Goal: Check status: Check status

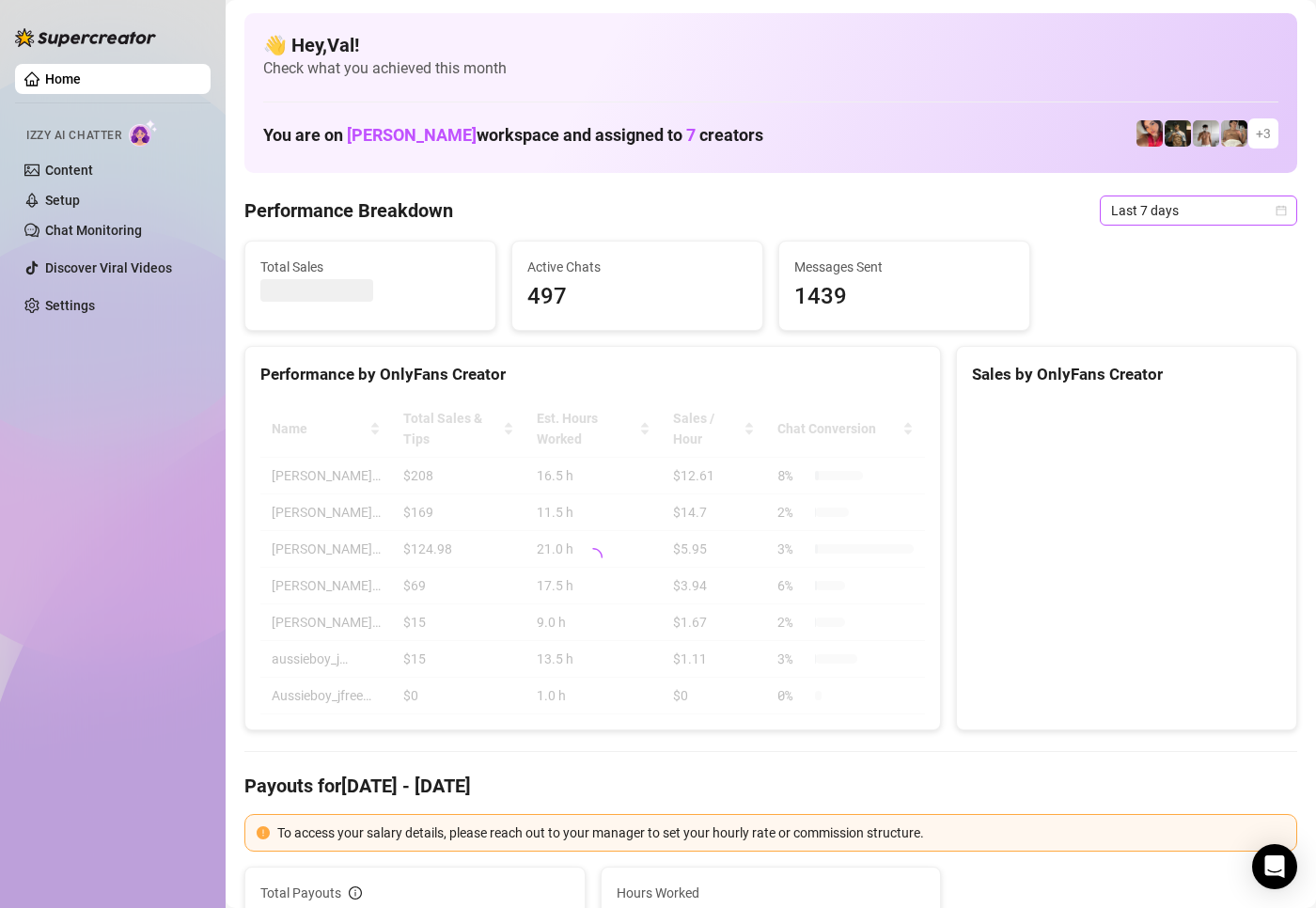
click at [1271, 208] on div "Last 7 days" at bounding box center [1198, 211] width 197 height 30
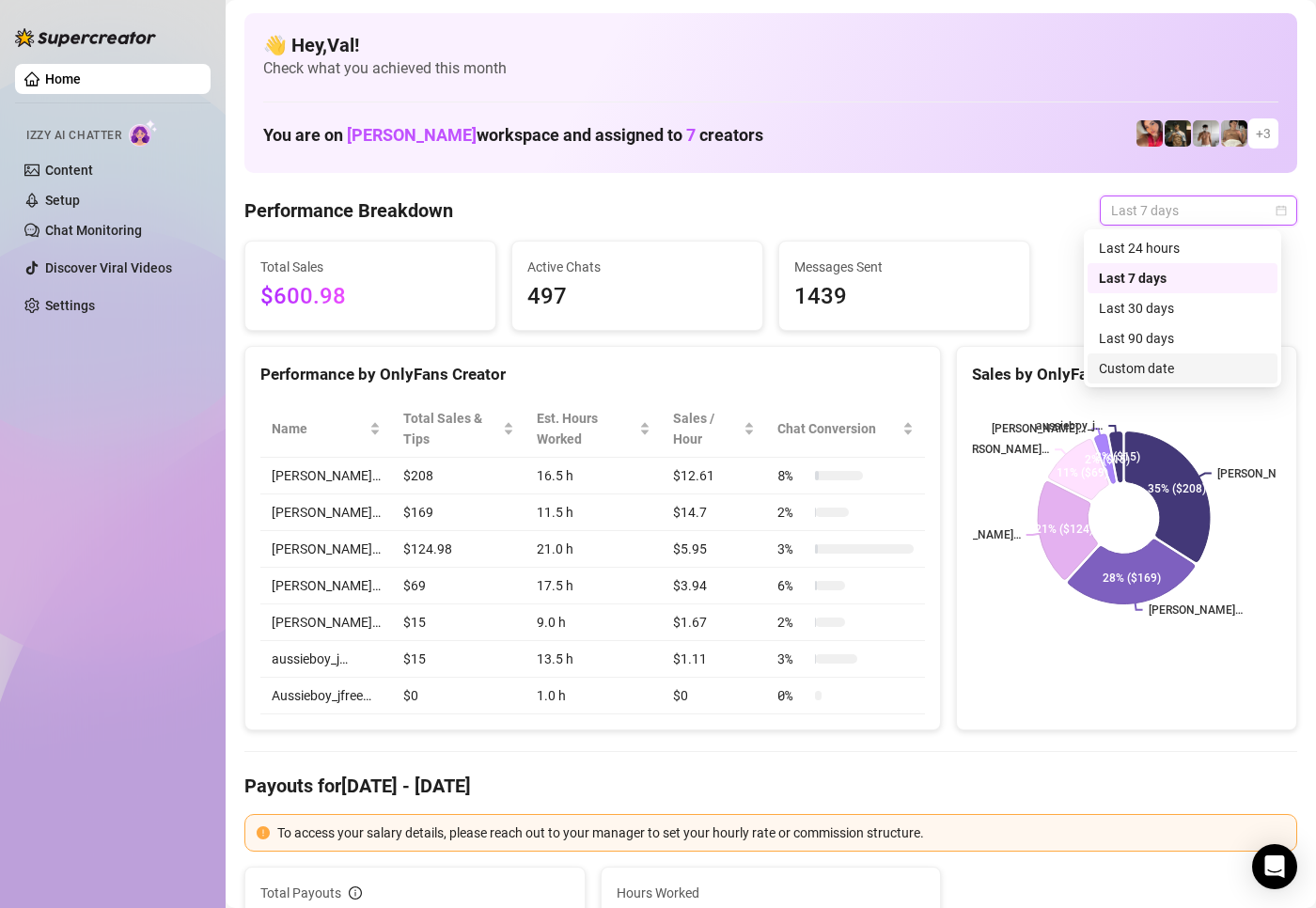
click at [1132, 366] on div "Custom date" at bounding box center [1183, 368] width 168 height 21
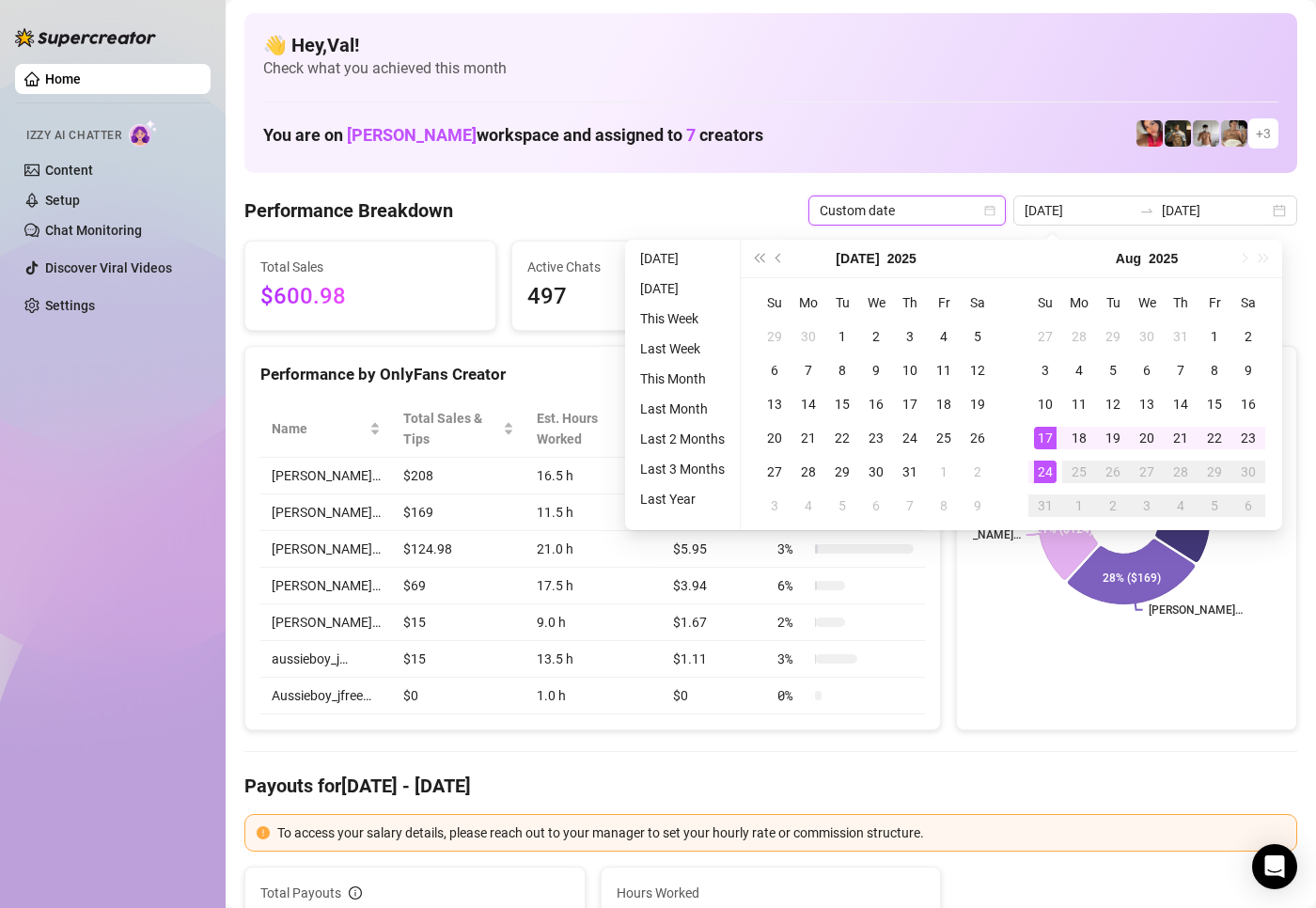
type input "[DATE]"
click at [1037, 467] on div "24" at bounding box center [1045, 471] width 23 height 23
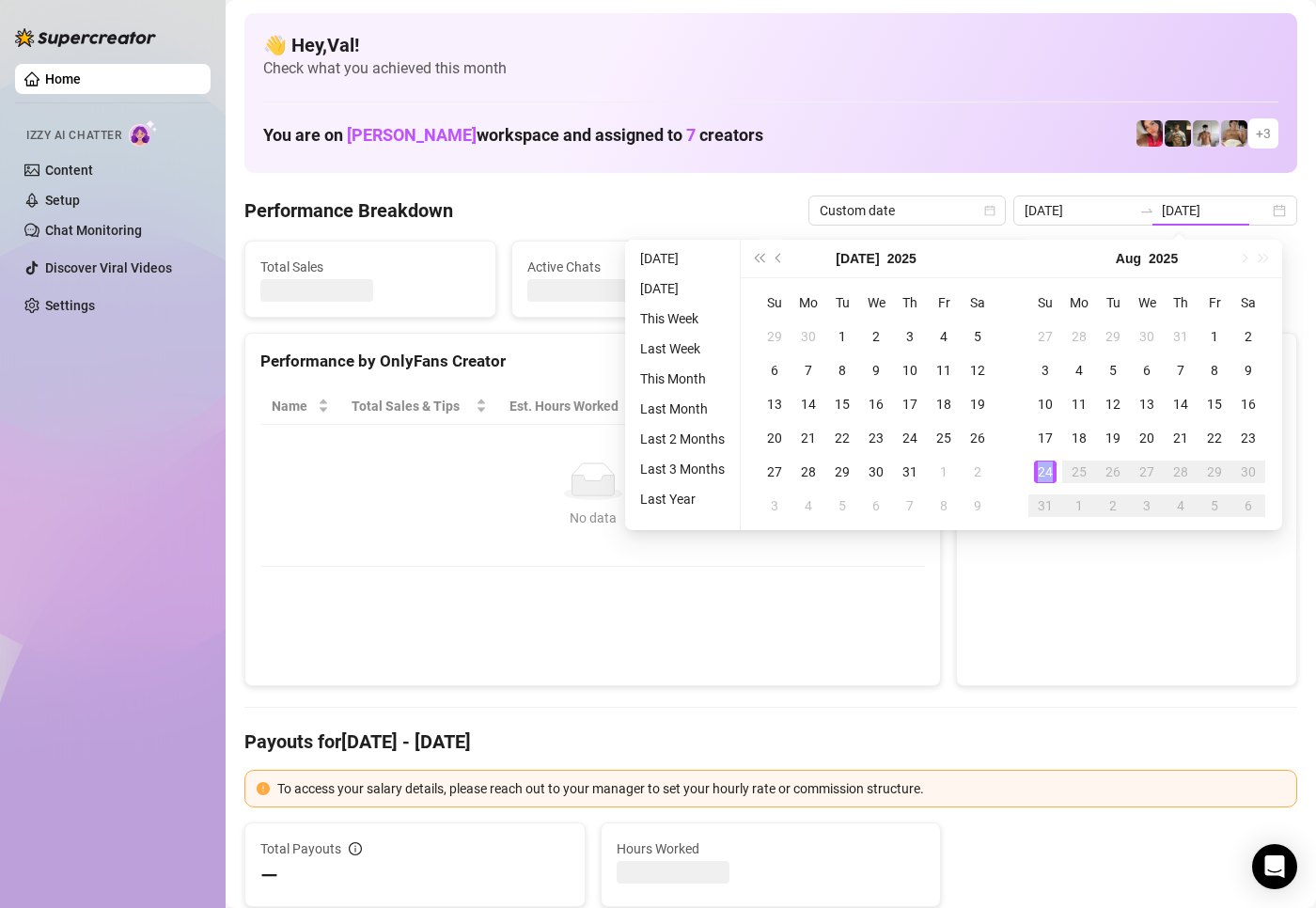
type input "[DATE]"
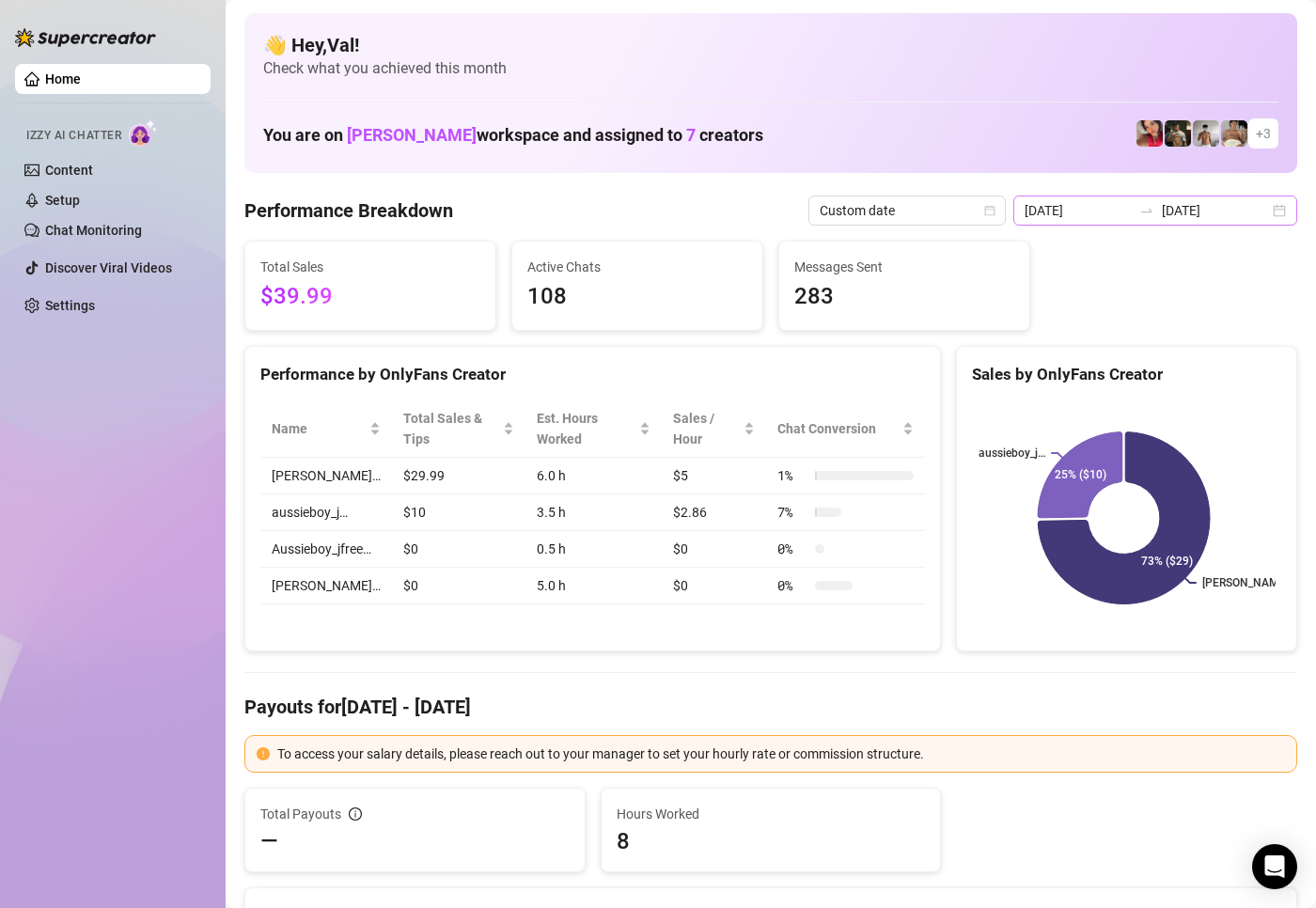
click at [1266, 201] on div "[DATE] [DATE]" at bounding box center [1155, 211] width 284 height 30
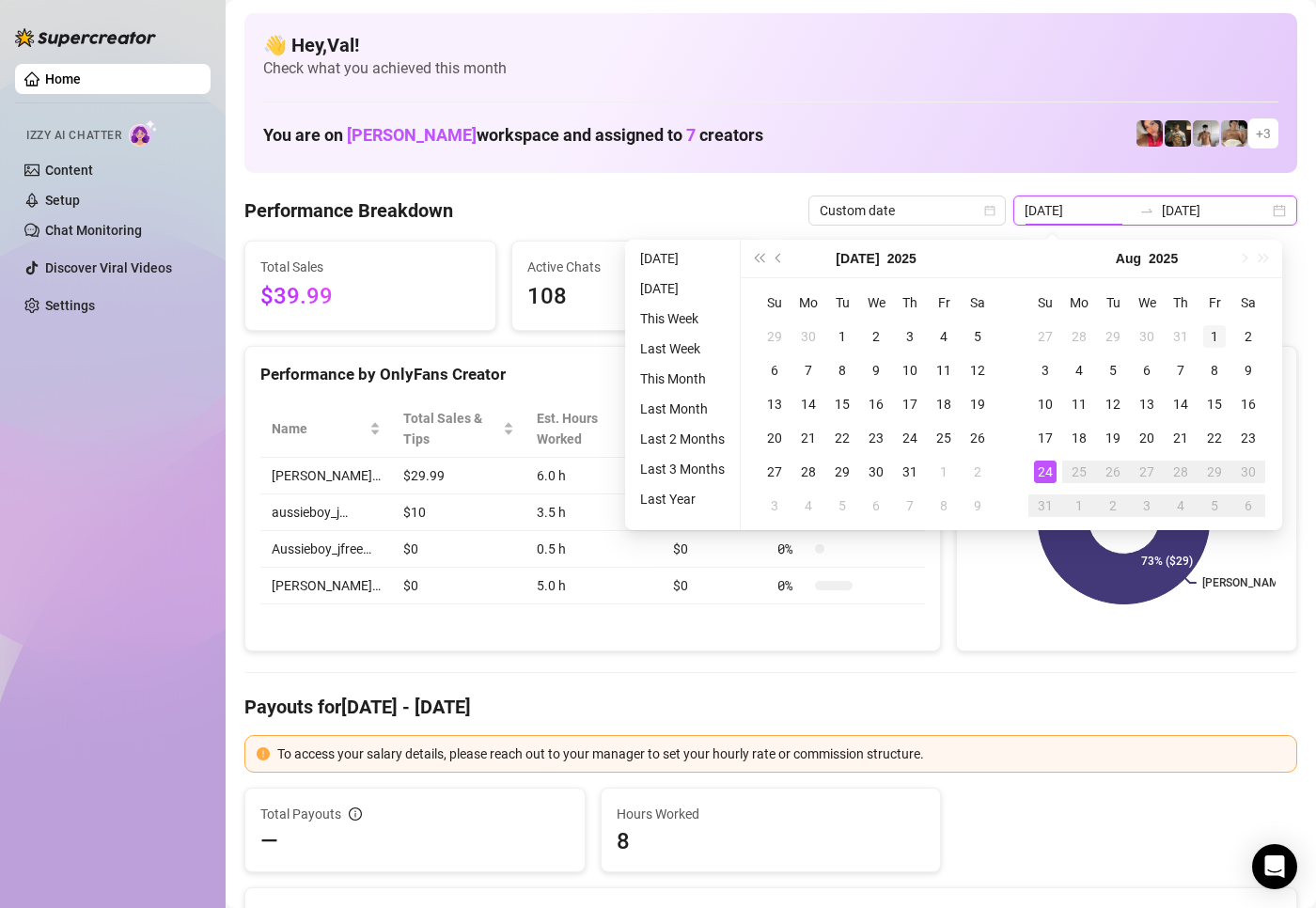
type input "[DATE]"
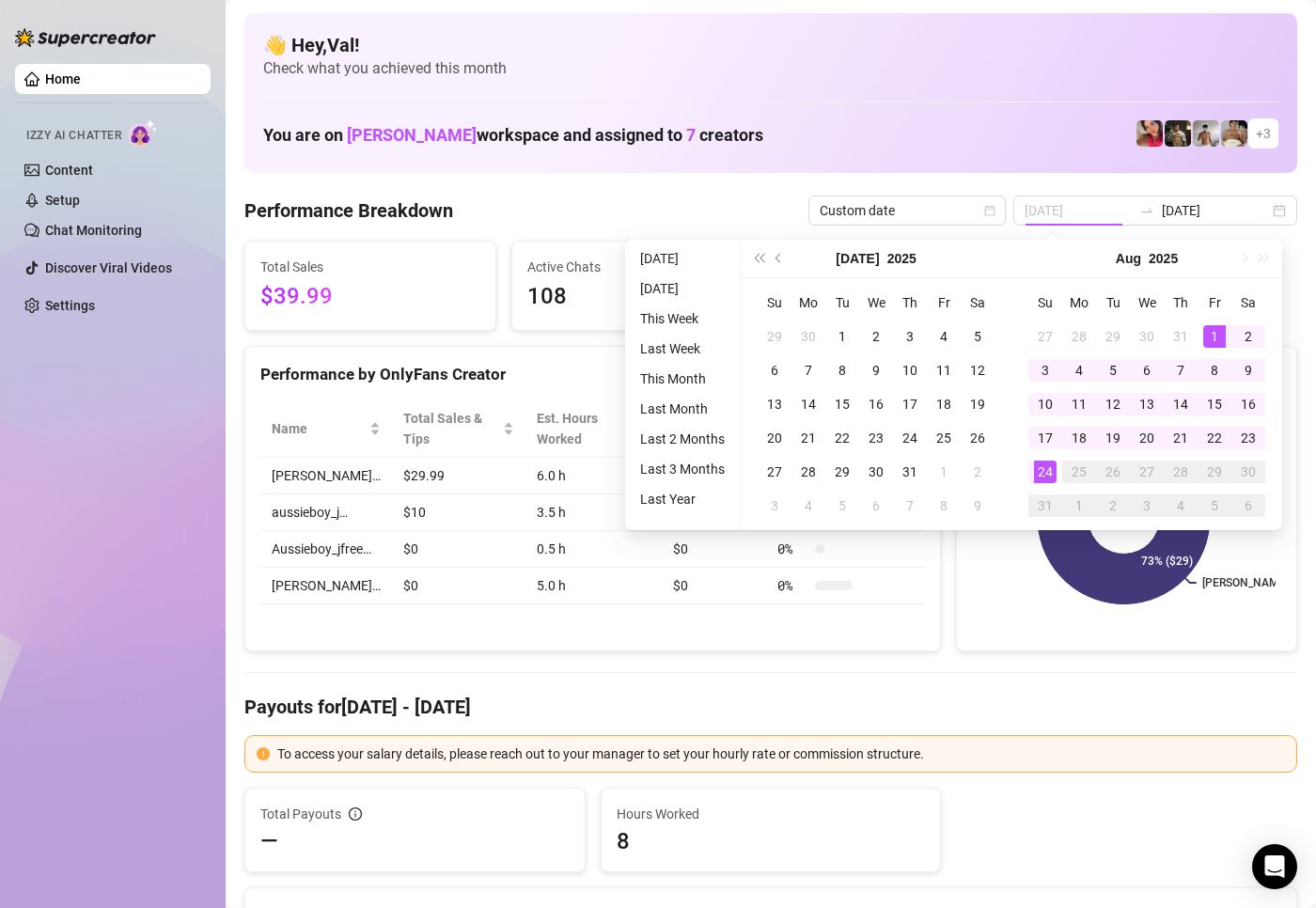
click at [1215, 335] on div "1" at bounding box center [1214, 336] width 23 height 23
type input "[DATE]"
click at [1047, 467] on div "24" at bounding box center [1045, 471] width 23 height 23
type input "[DATE]"
